Goal: Download file/media

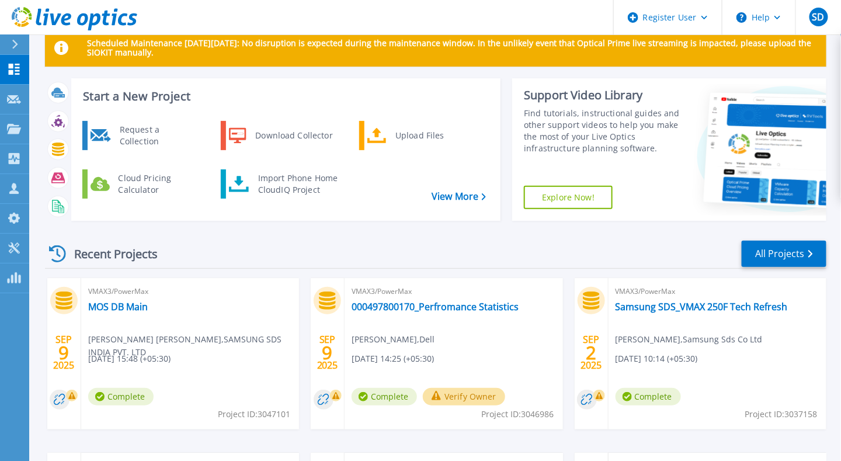
scroll to position [23, 0]
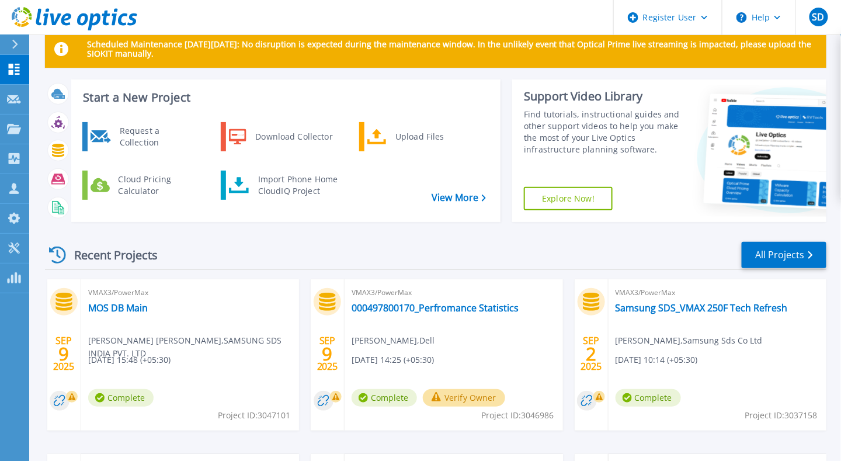
click at [198, 243] on div "Recent Projects All Projects" at bounding box center [435, 255] width 781 height 29
click at [292, 148] on div "Download Collector" at bounding box center [293, 136] width 88 height 23
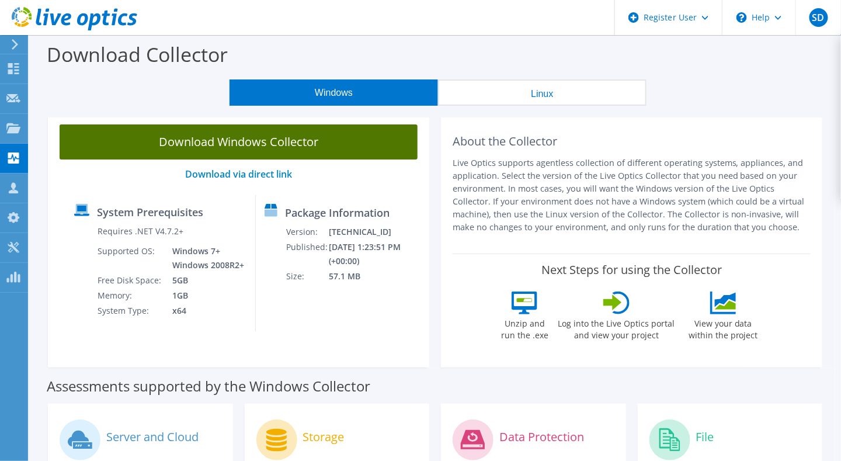
click at [256, 142] on link "Download Windows Collector" at bounding box center [239, 141] width 358 height 35
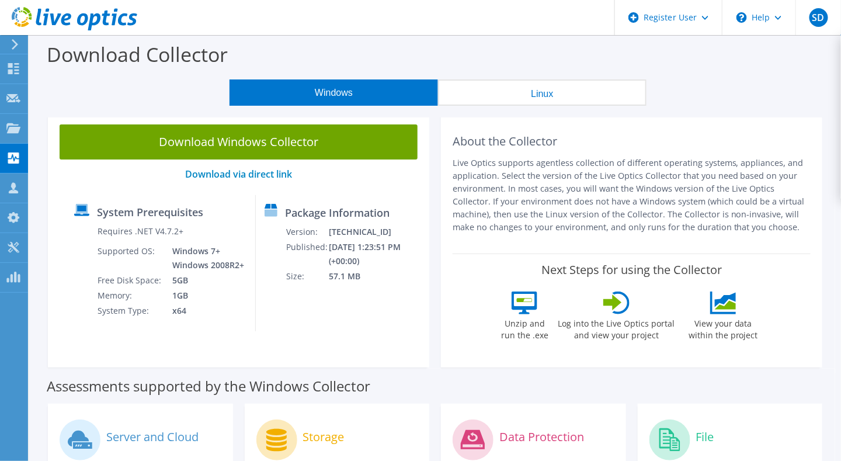
click at [766, 83] on div "Windows Linux" at bounding box center [438, 92] width 794 height 26
